Goal: Information Seeking & Learning: Learn about a topic

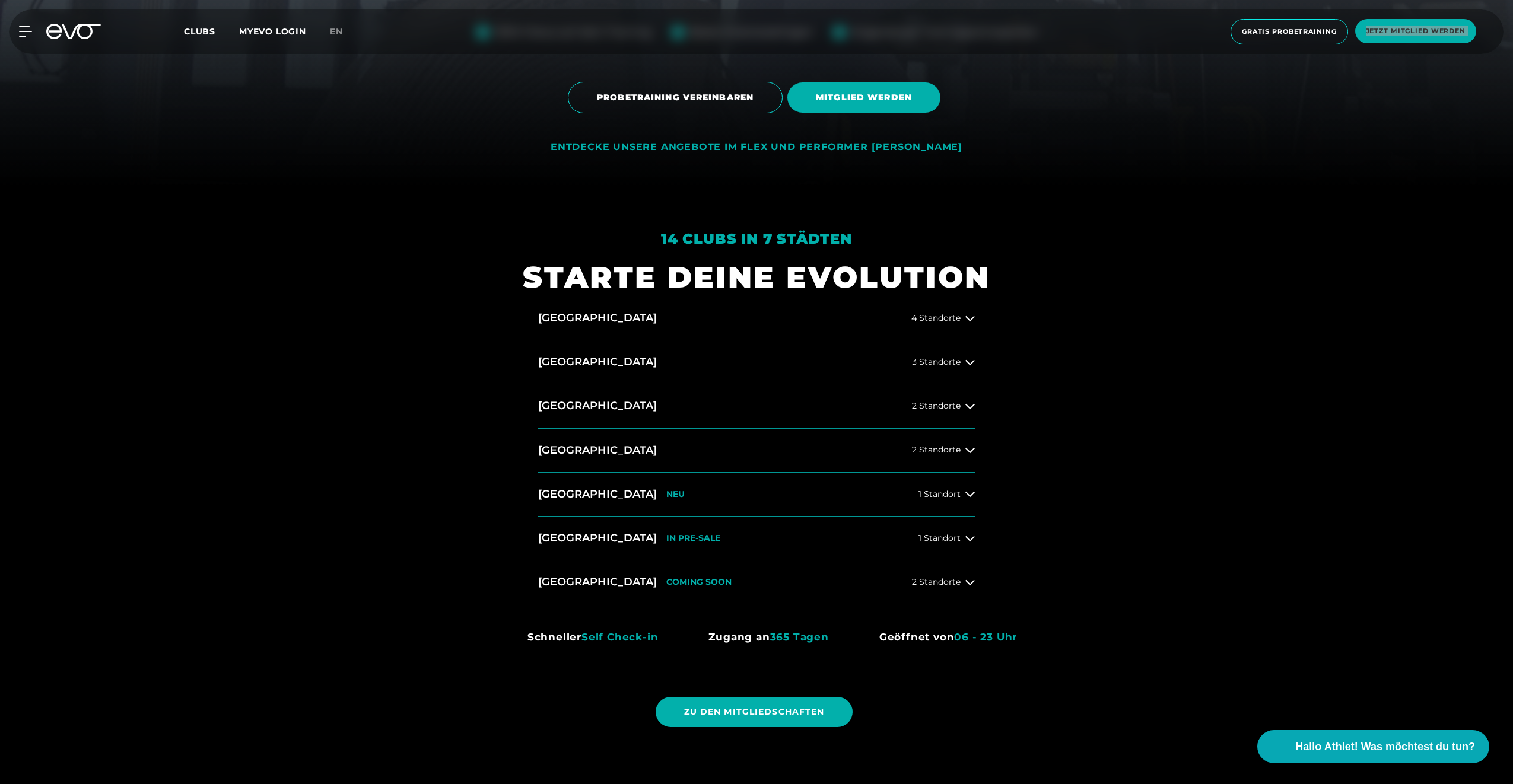
scroll to position [772, 0]
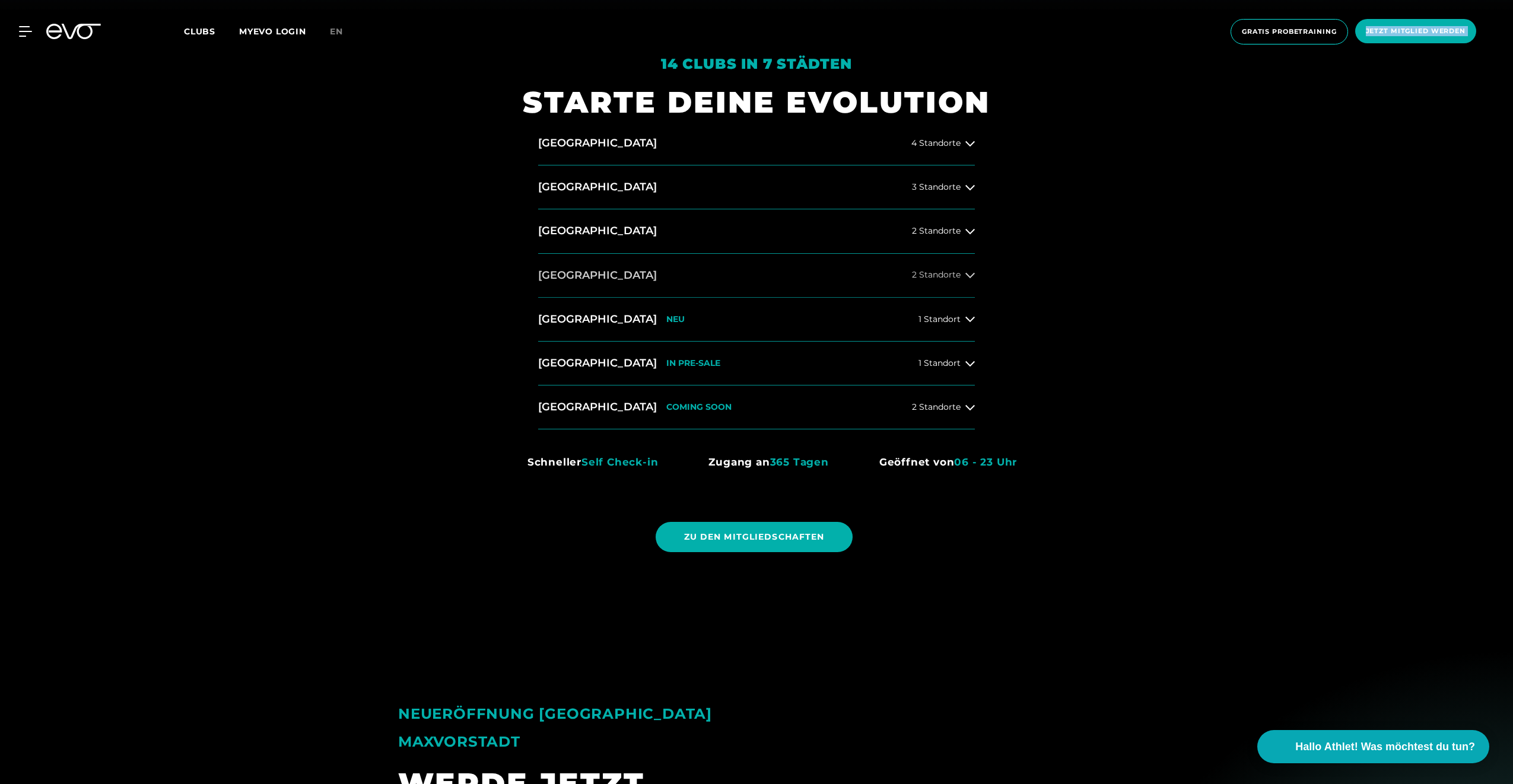
click at [934, 269] on button "[GEOGRAPHIC_DATA] 2 Standorte" at bounding box center [756, 276] width 437 height 44
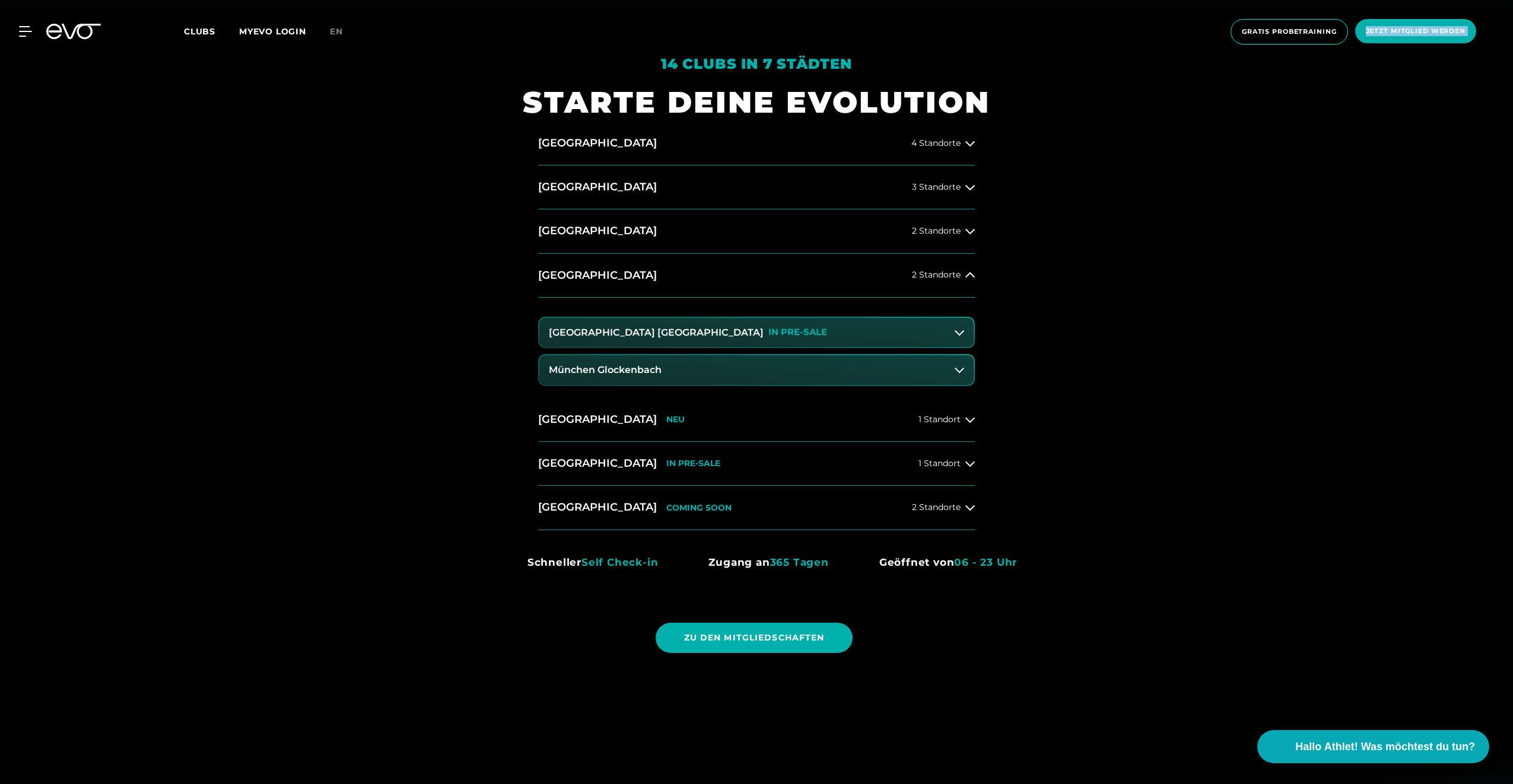
click at [768, 334] on p "IN PRE-SALE" at bounding box center [797, 332] width 59 height 10
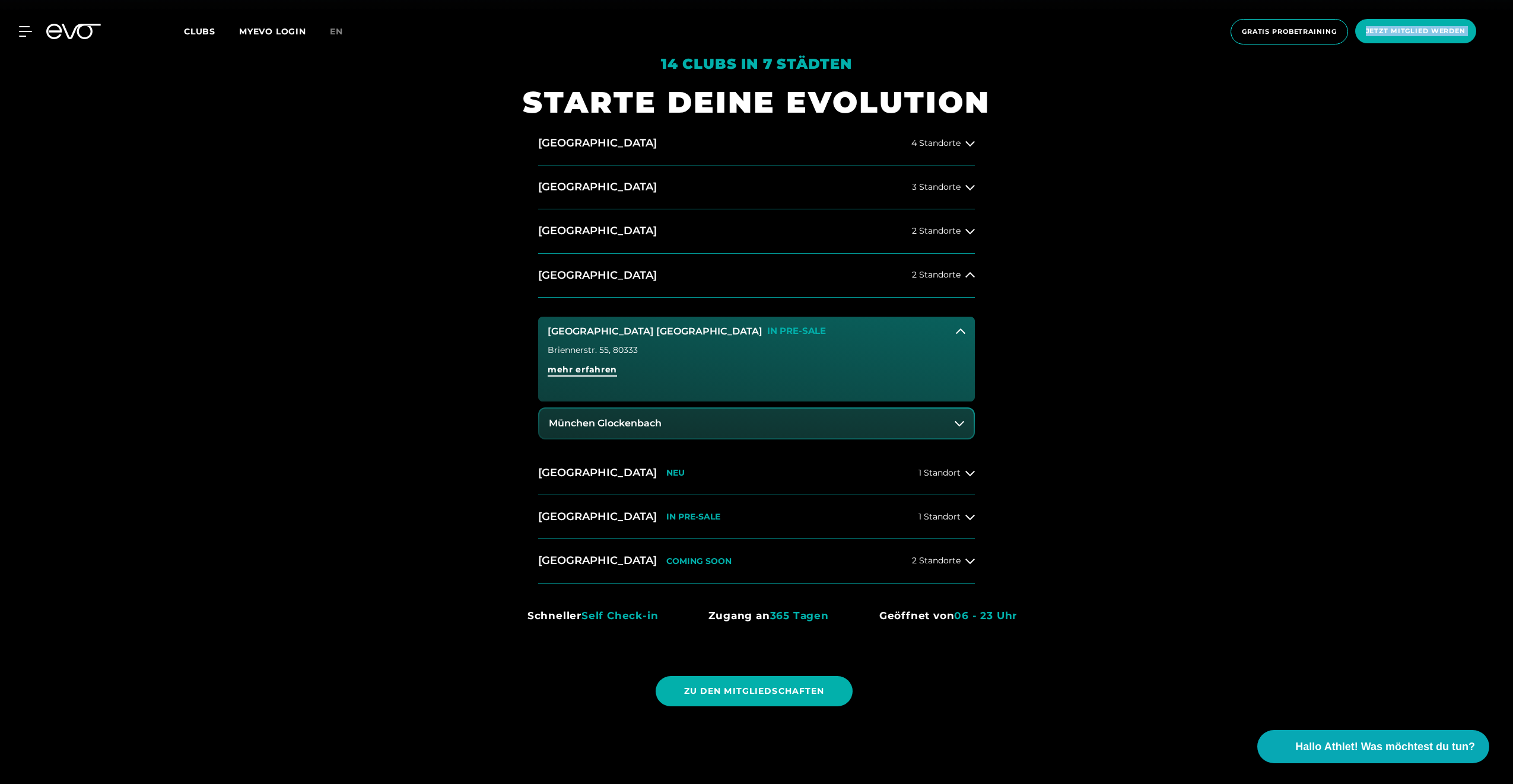
click at [599, 371] on span "mehr erfahren" at bounding box center [582, 370] width 69 height 12
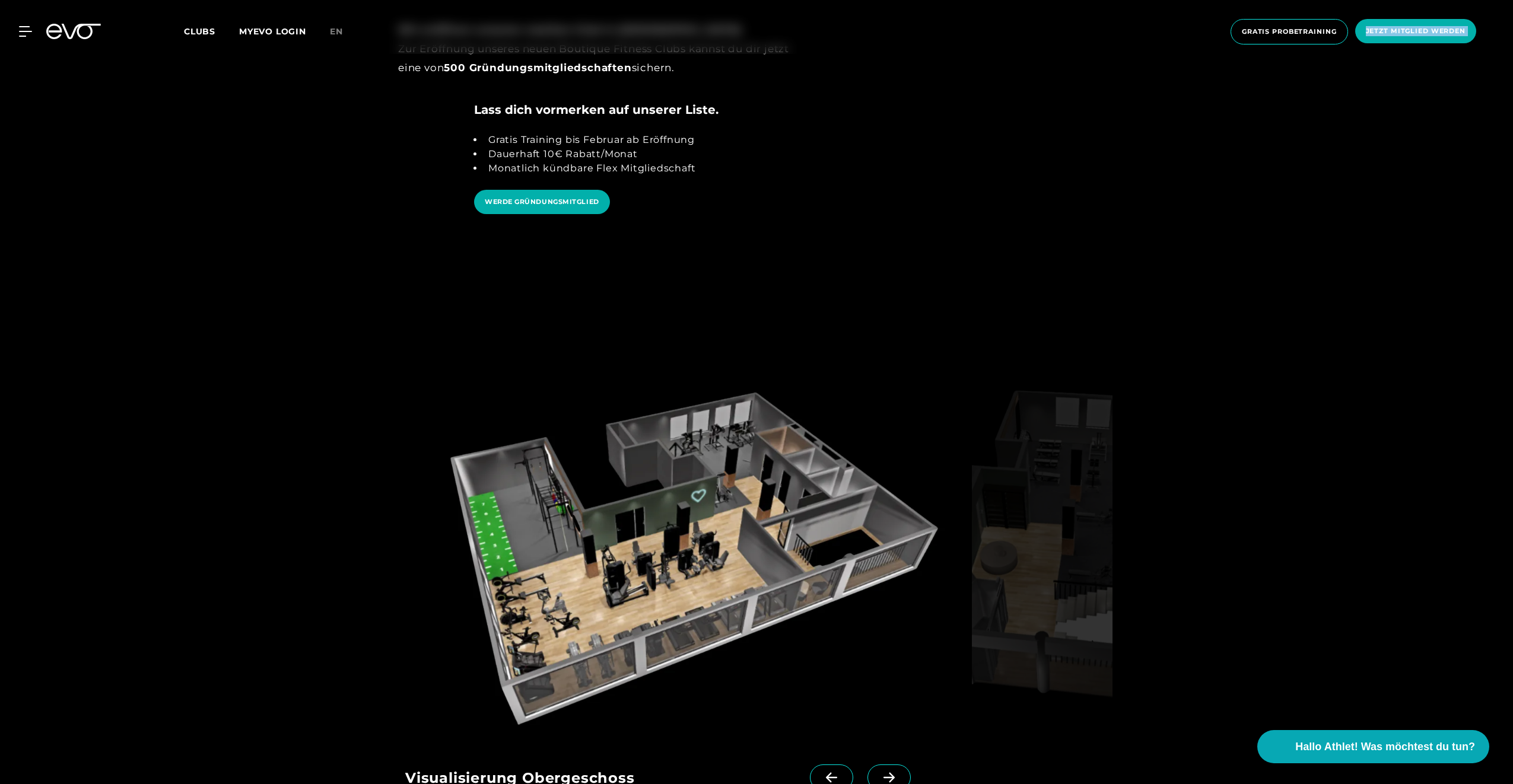
scroll to position [2017, 0]
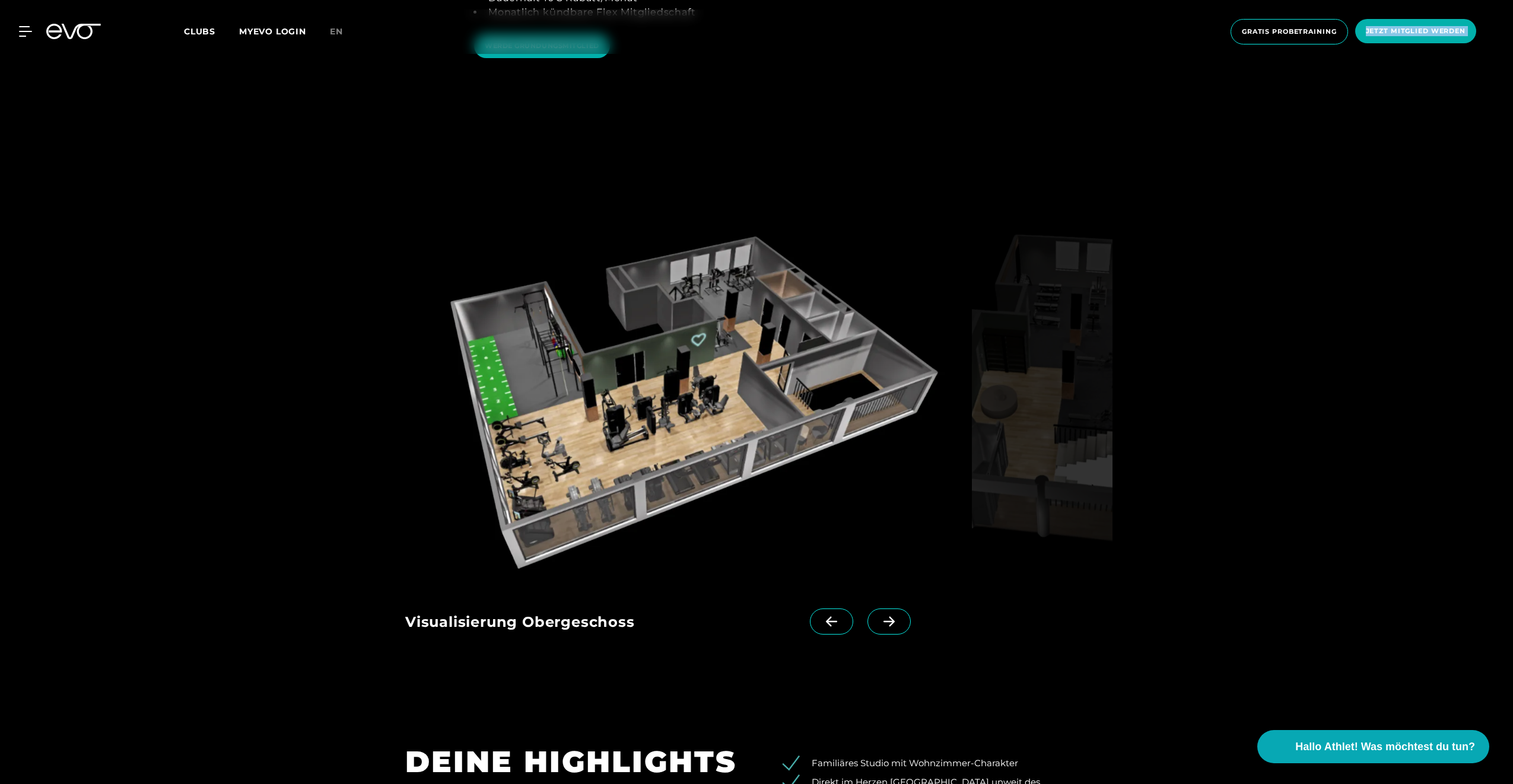
click at [879, 616] on icon at bounding box center [889, 621] width 21 height 10
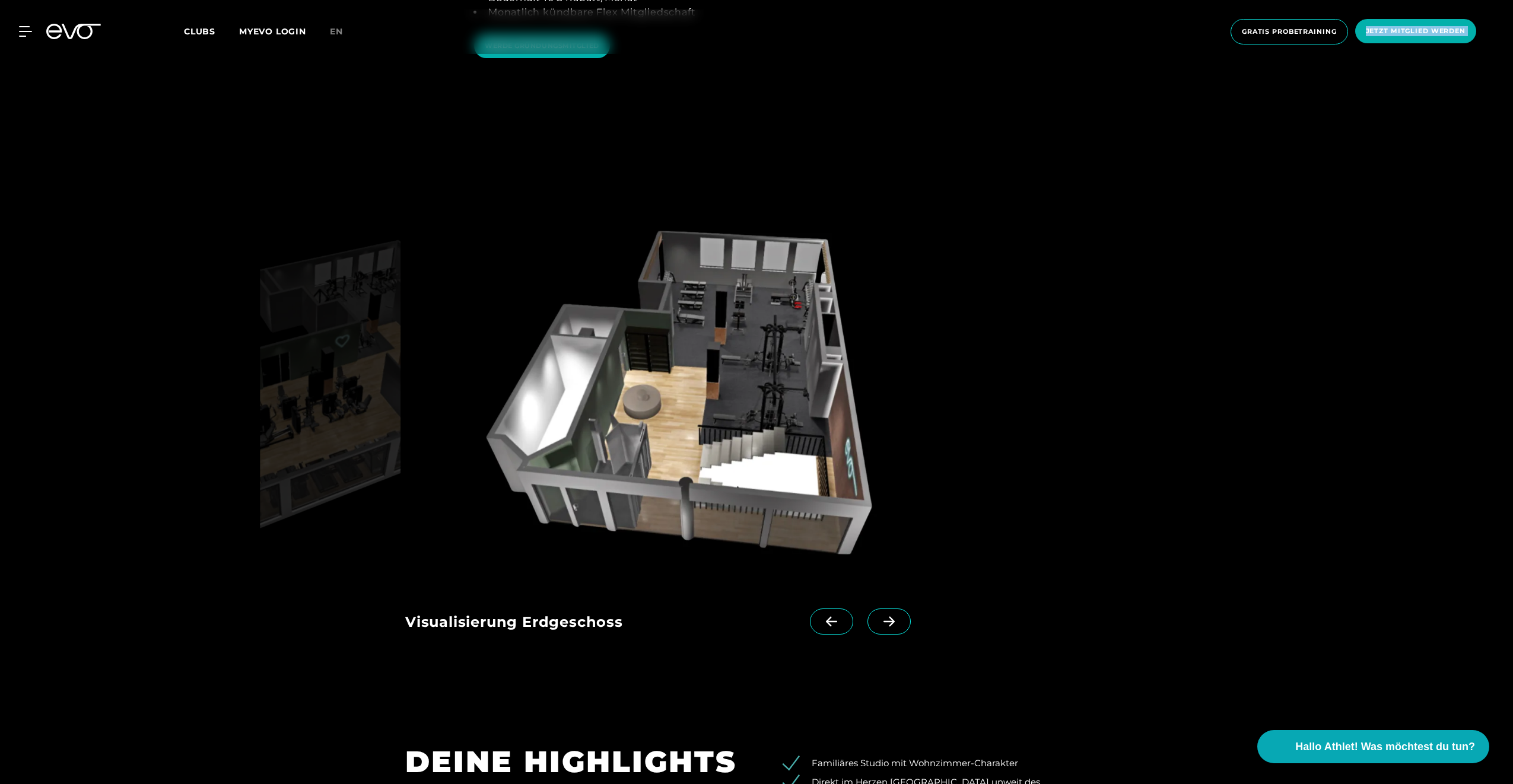
click at [879, 616] on icon at bounding box center [889, 621] width 21 height 10
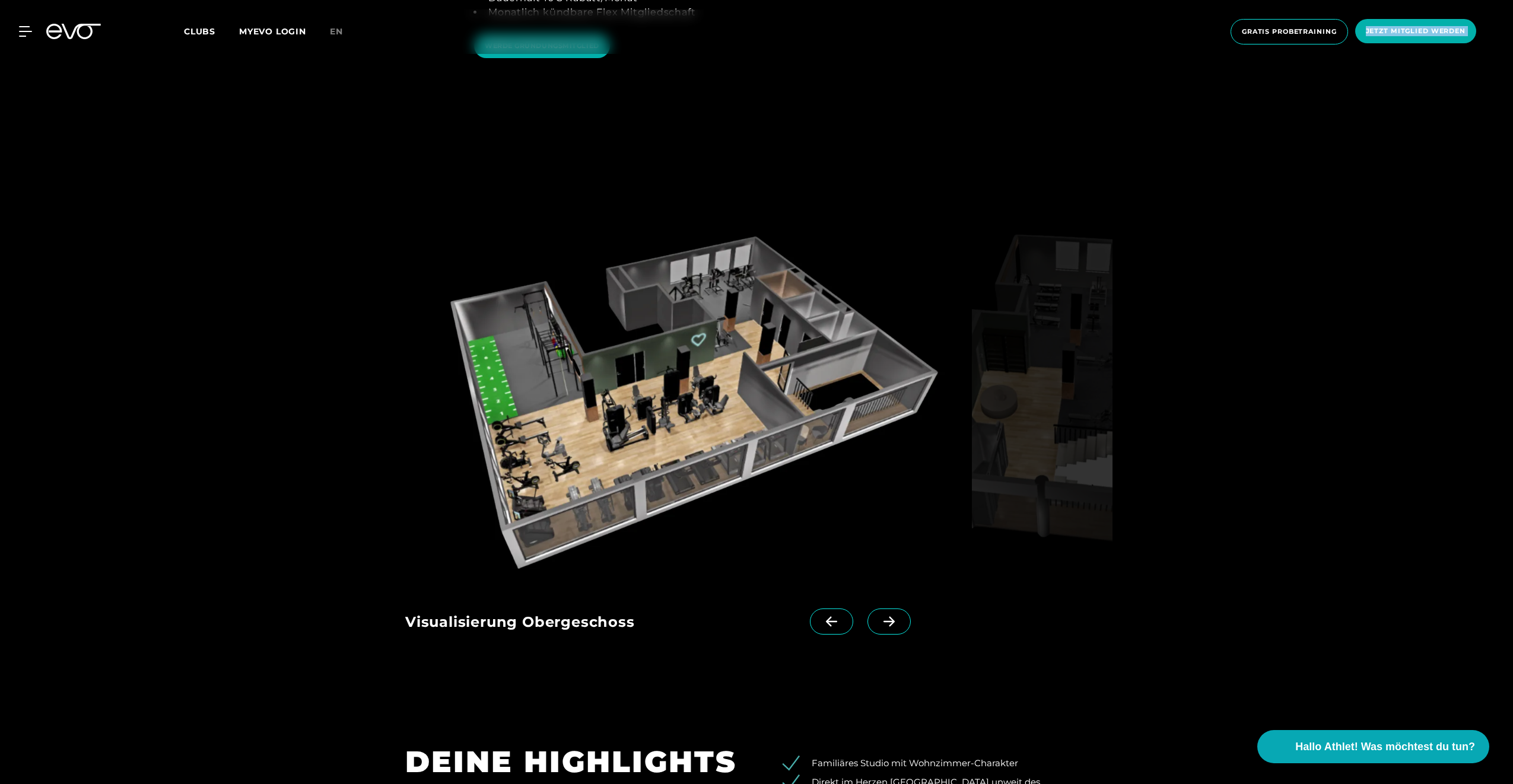
click at [879, 616] on icon at bounding box center [889, 621] width 21 height 10
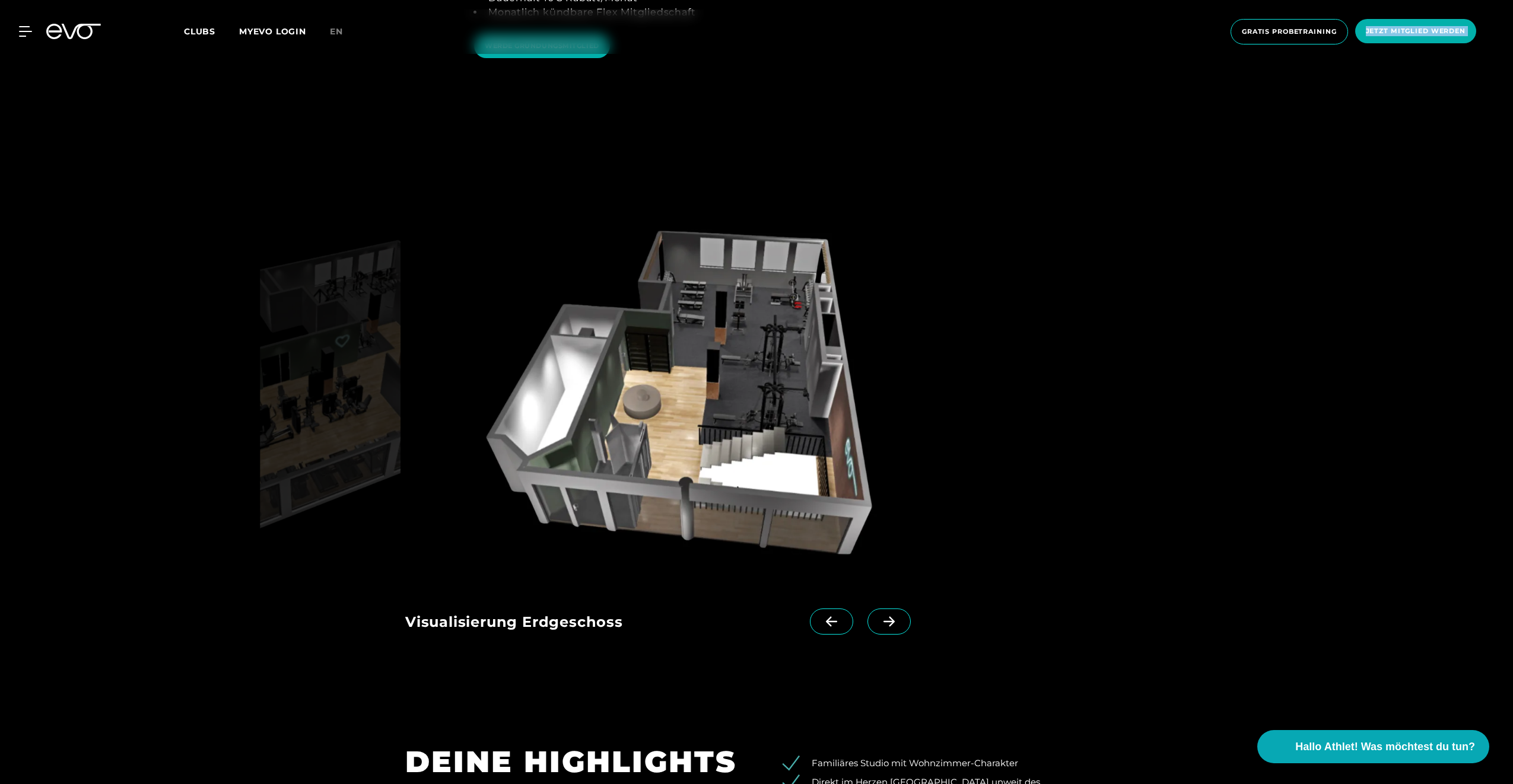
click at [879, 616] on icon at bounding box center [889, 621] width 21 height 10
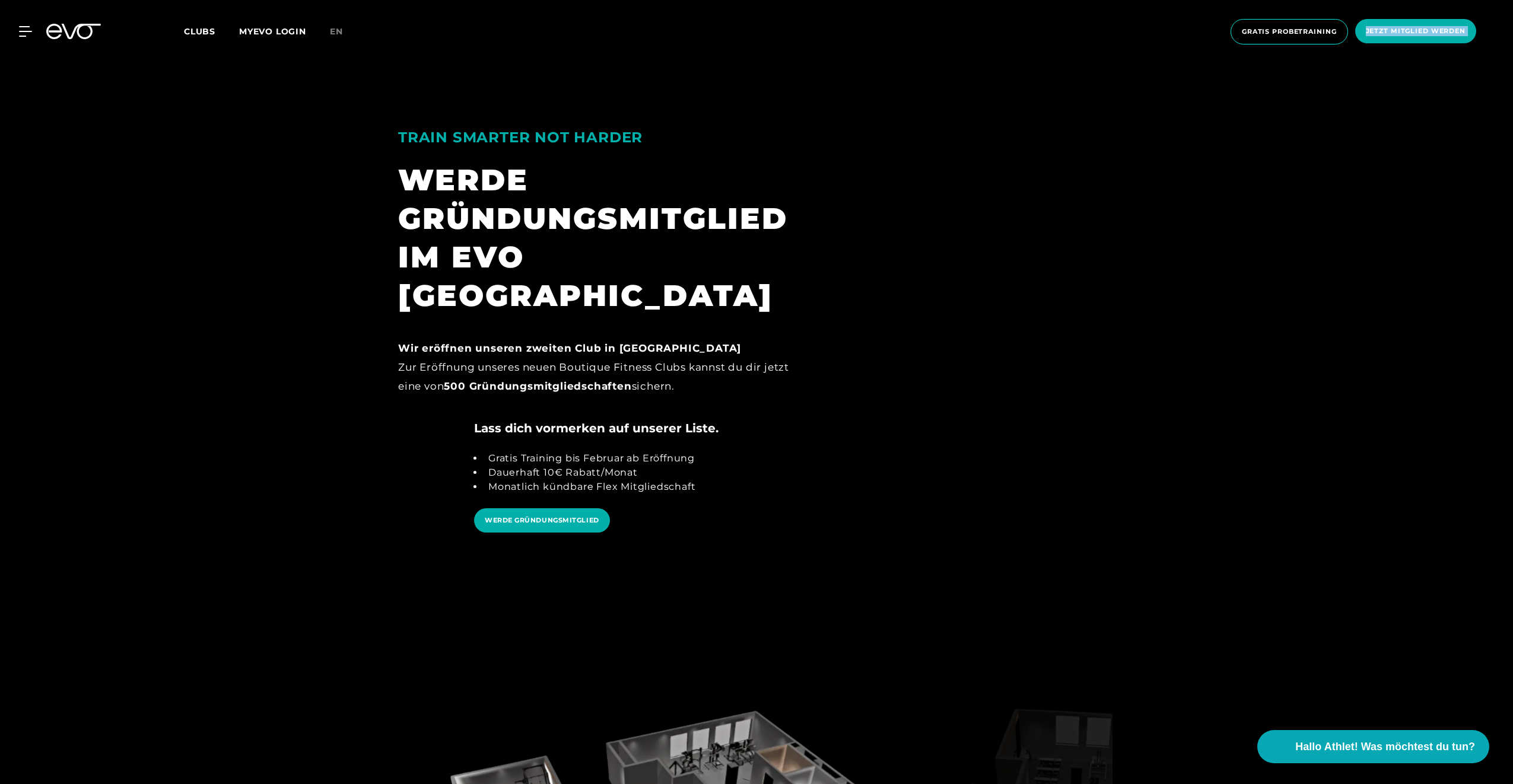
scroll to position [1127, 0]
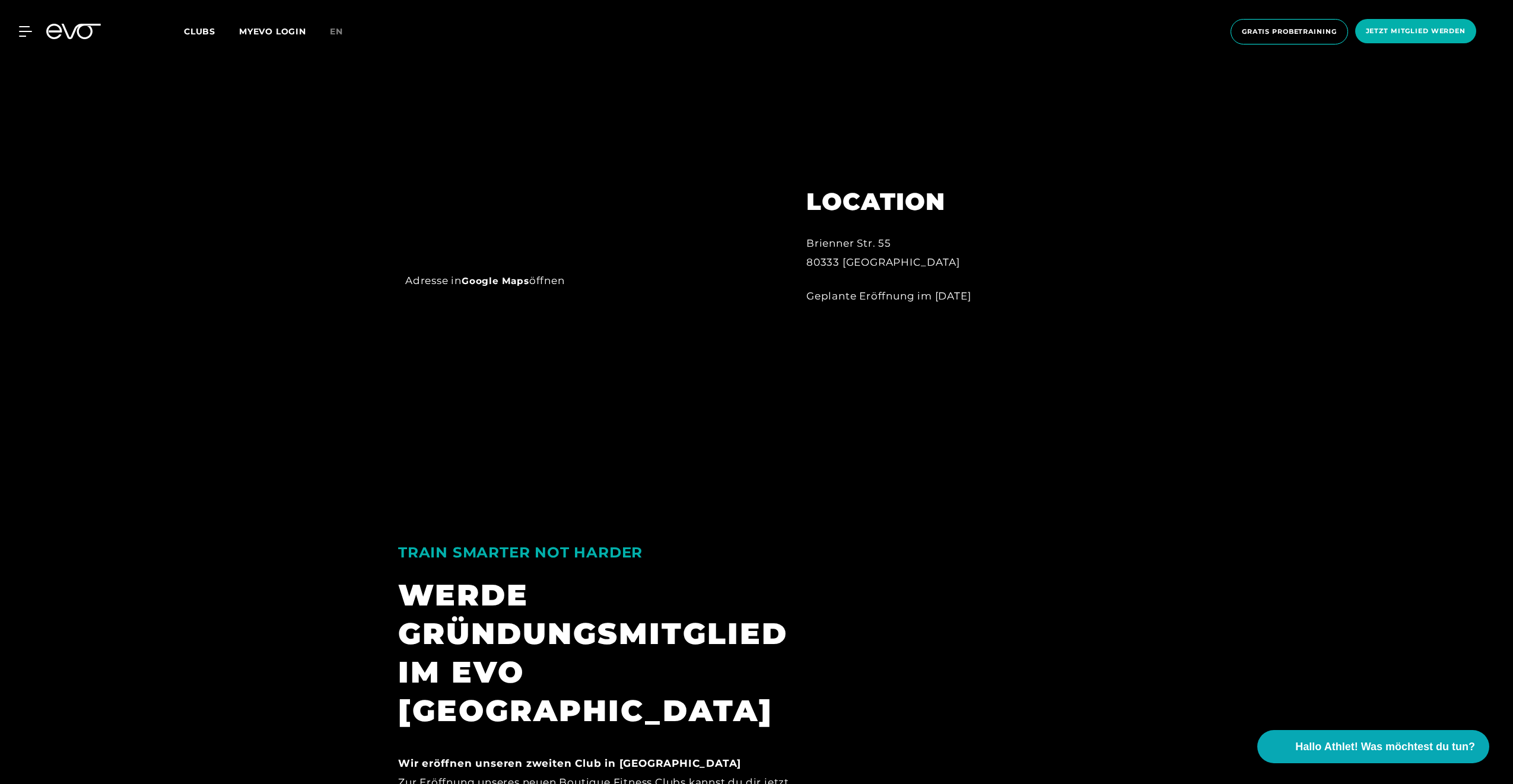
click at [23, 22] on div "MyEVO Login Über EVO Mitgliedschaften Probetraining TAGESPASS EVO Studios [GEOG…" at bounding box center [756, 31] width 1508 height 45
click at [27, 29] on icon at bounding box center [26, 31] width 13 height 10
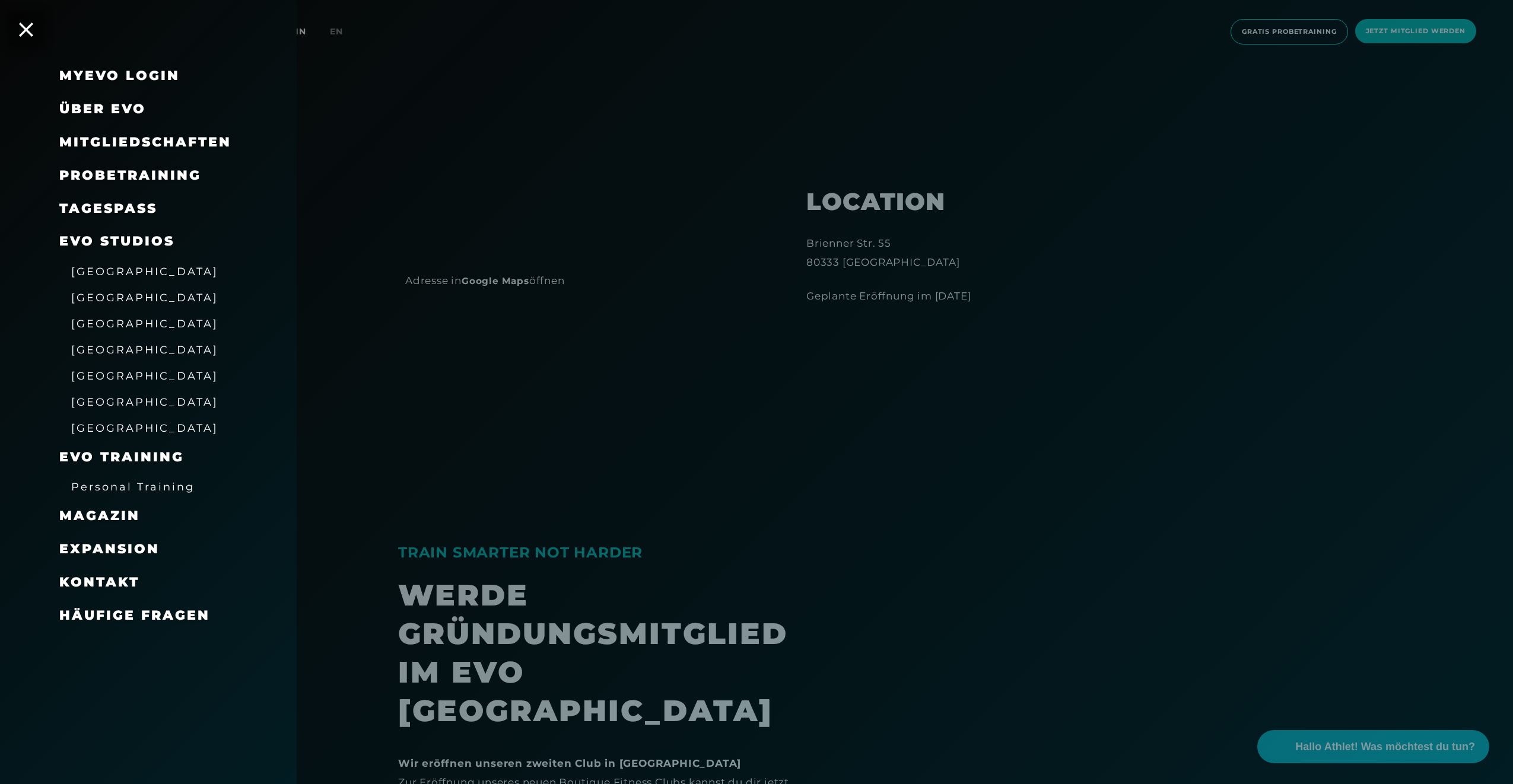
click at [109, 545] on span "Expansion" at bounding box center [110, 549] width 100 height 16
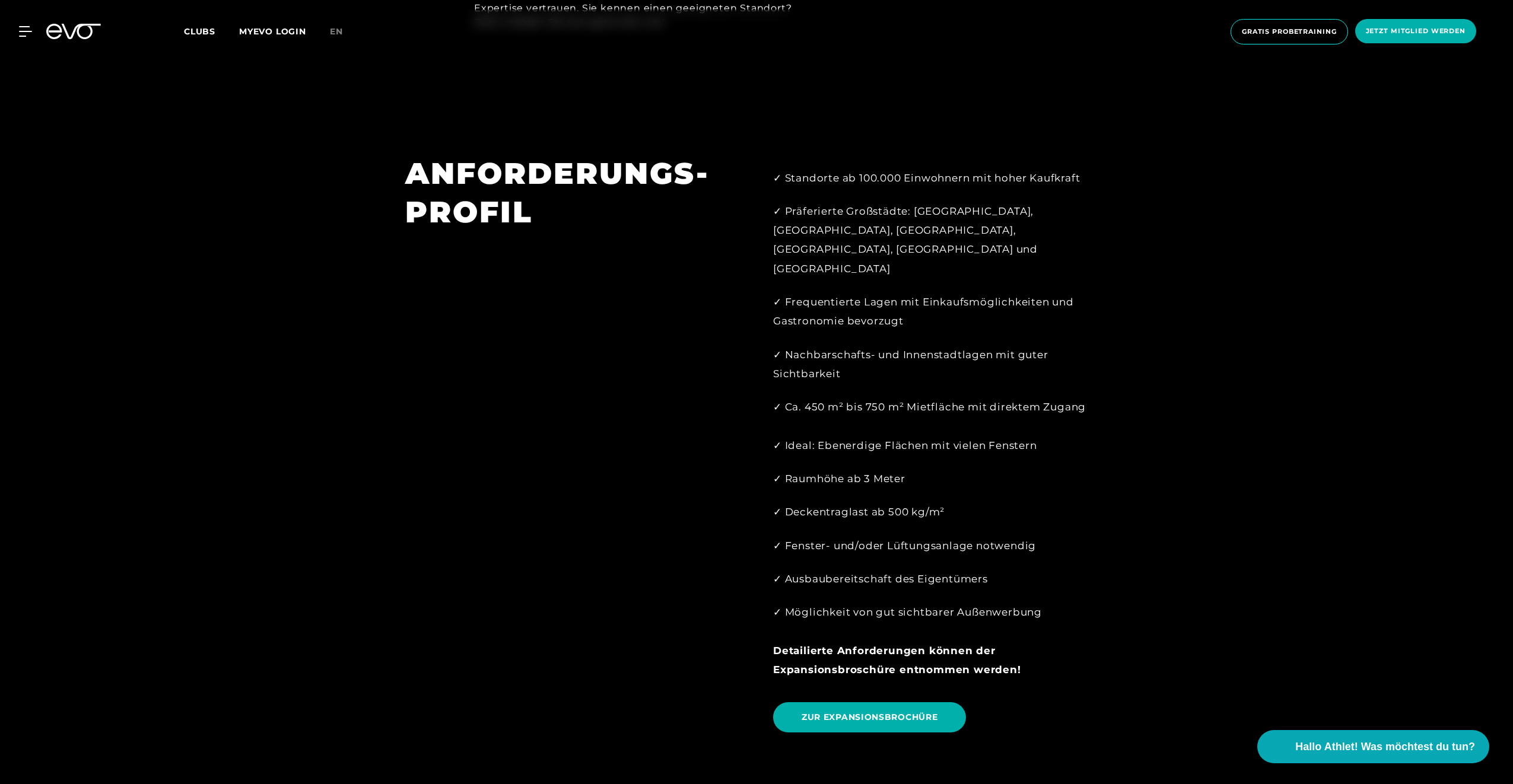
scroll to position [1424, 0]
